Goal: Task Accomplishment & Management: Use online tool/utility

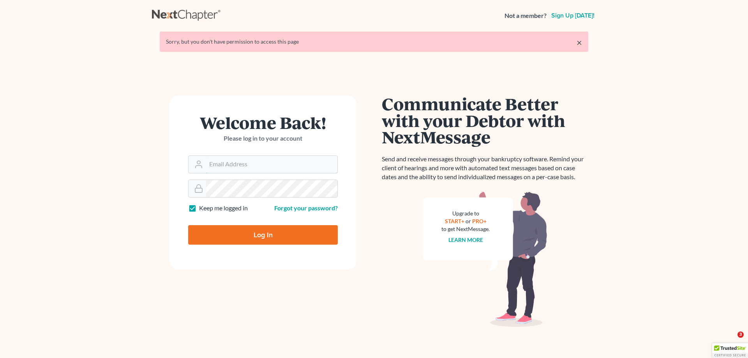
type input "[EMAIL_ADDRESS][DOMAIN_NAME]"
click at [240, 230] on input "Log In" at bounding box center [263, 234] width 150 height 19
type input "Thinking..."
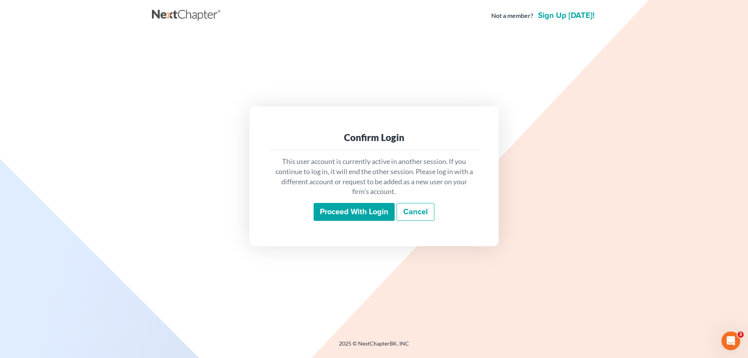
click at [345, 210] on input "Proceed with login" at bounding box center [354, 212] width 81 height 18
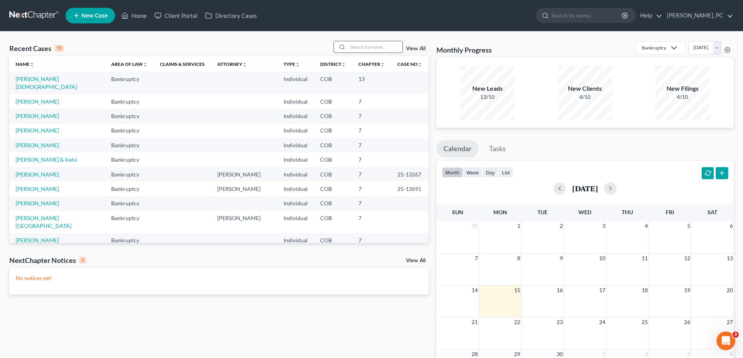
click at [375, 48] on input "search" at bounding box center [375, 46] width 55 height 11
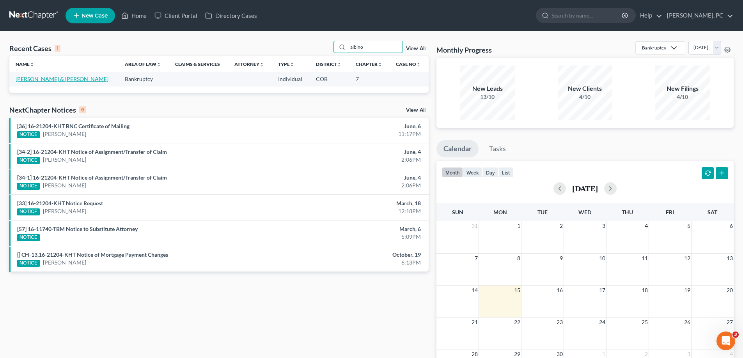
type input "albino"
click at [57, 81] on link "Albino, Randal & Karyn" at bounding box center [62, 79] width 93 height 7
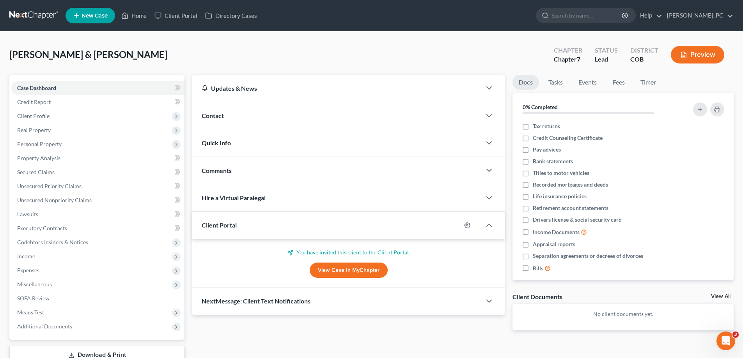
click at [339, 269] on link "View Case in MyChapter" at bounding box center [349, 271] width 78 height 16
